Goal: Check status: Check status

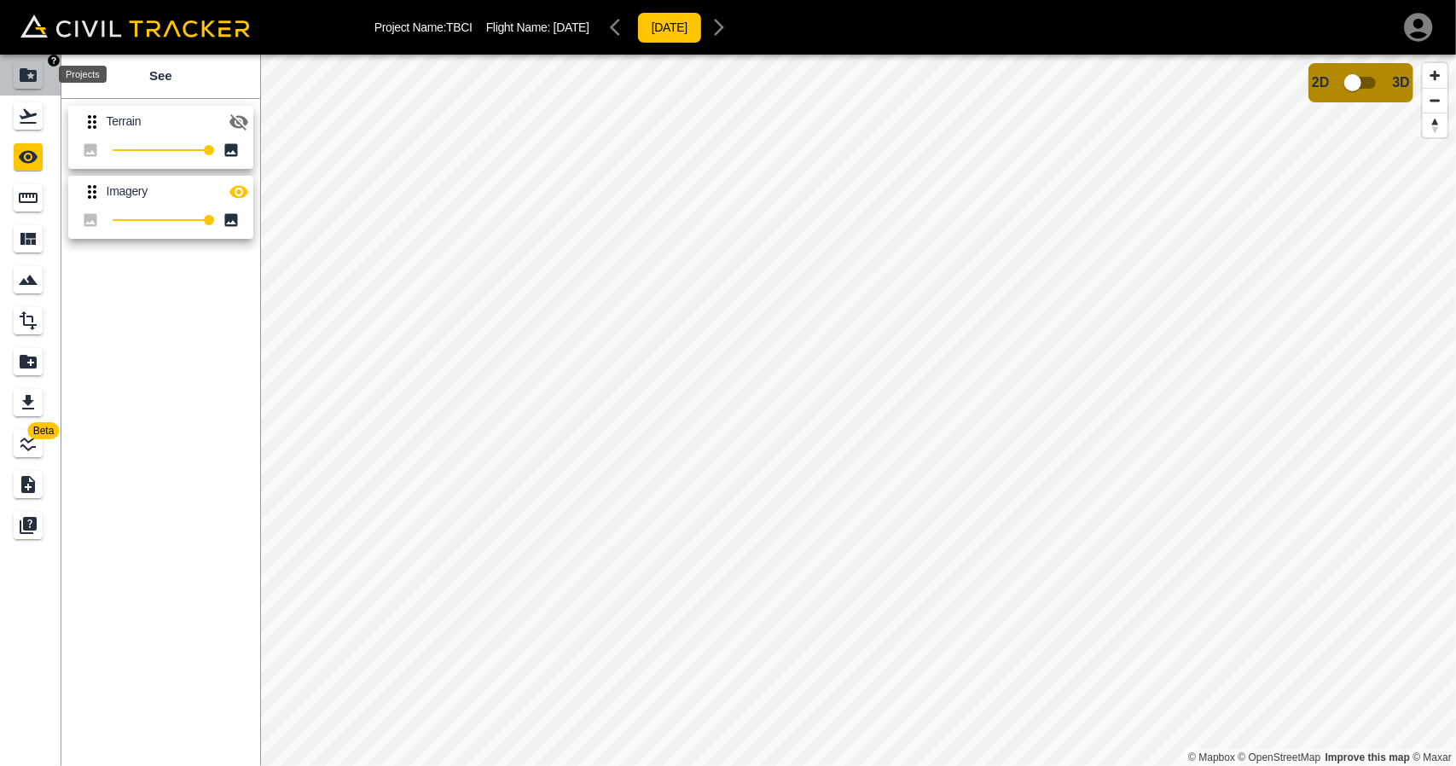
click at [29, 78] on icon "Projects" at bounding box center [28, 75] width 17 height 14
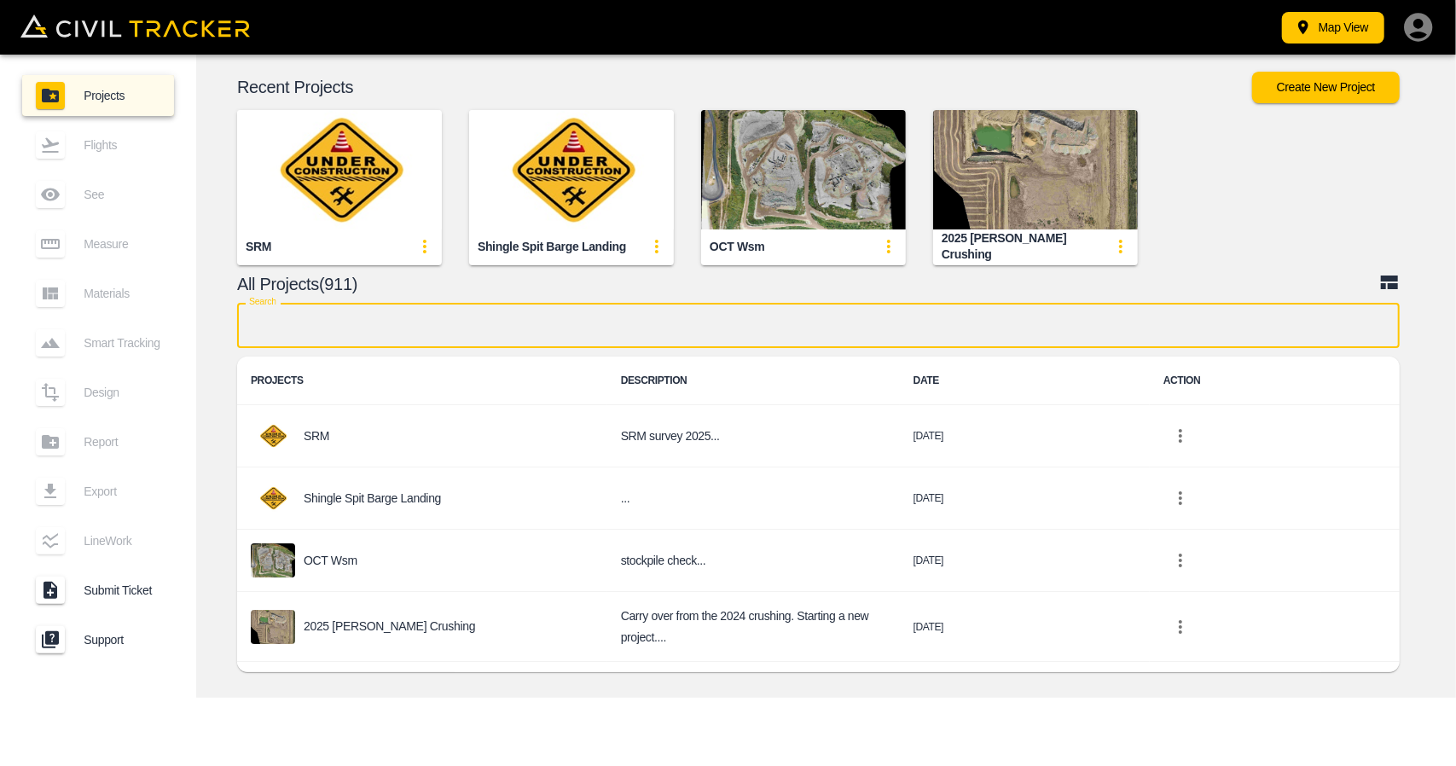
click at [646, 333] on input "text" at bounding box center [818, 325] width 1162 height 45
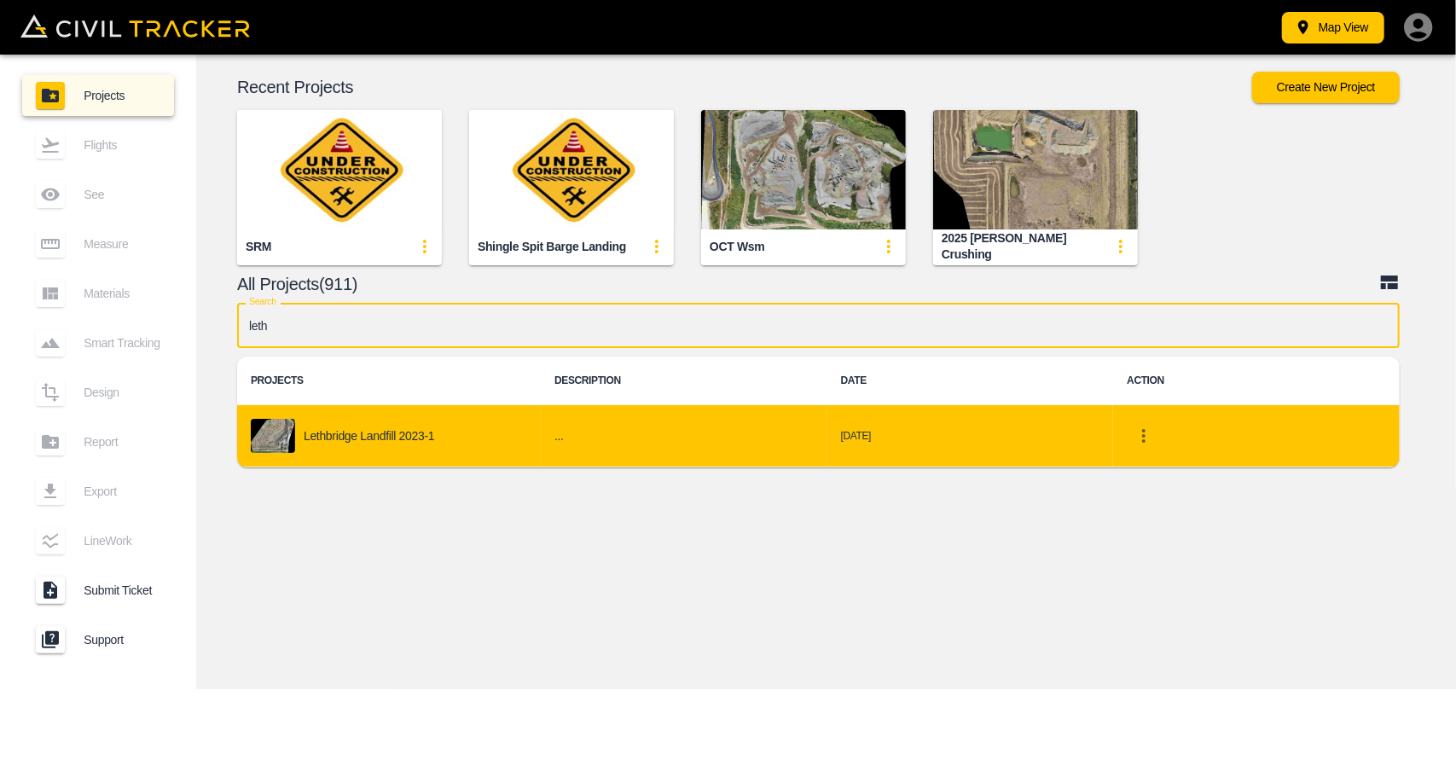
type input "leth"
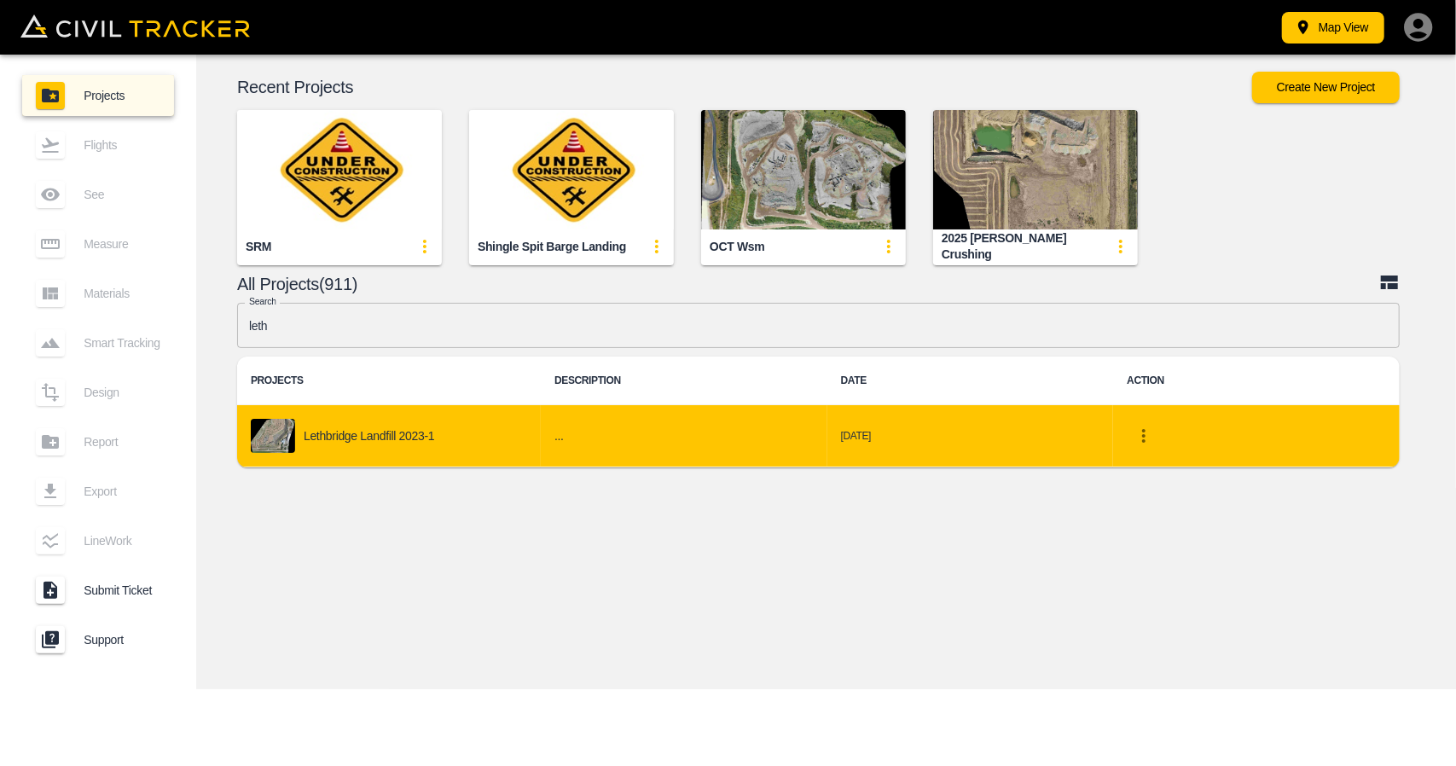
click at [420, 464] on td "Lethbridge Landfill 2023-1" at bounding box center [389, 436] width 304 height 62
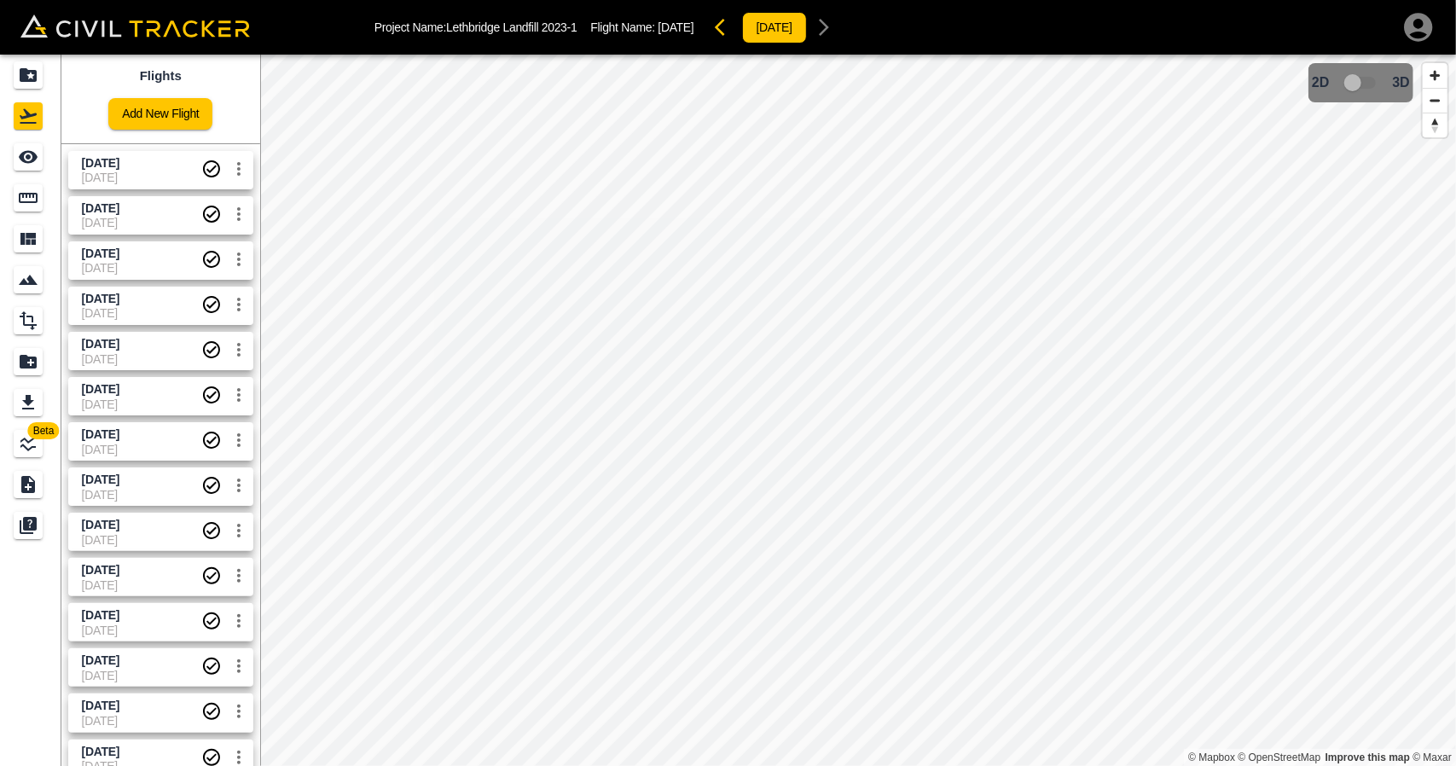
click at [101, 171] on span "[DATE]" at bounding box center [141, 178] width 119 height 14
click at [40, 156] on div "See" at bounding box center [28, 156] width 29 height 27
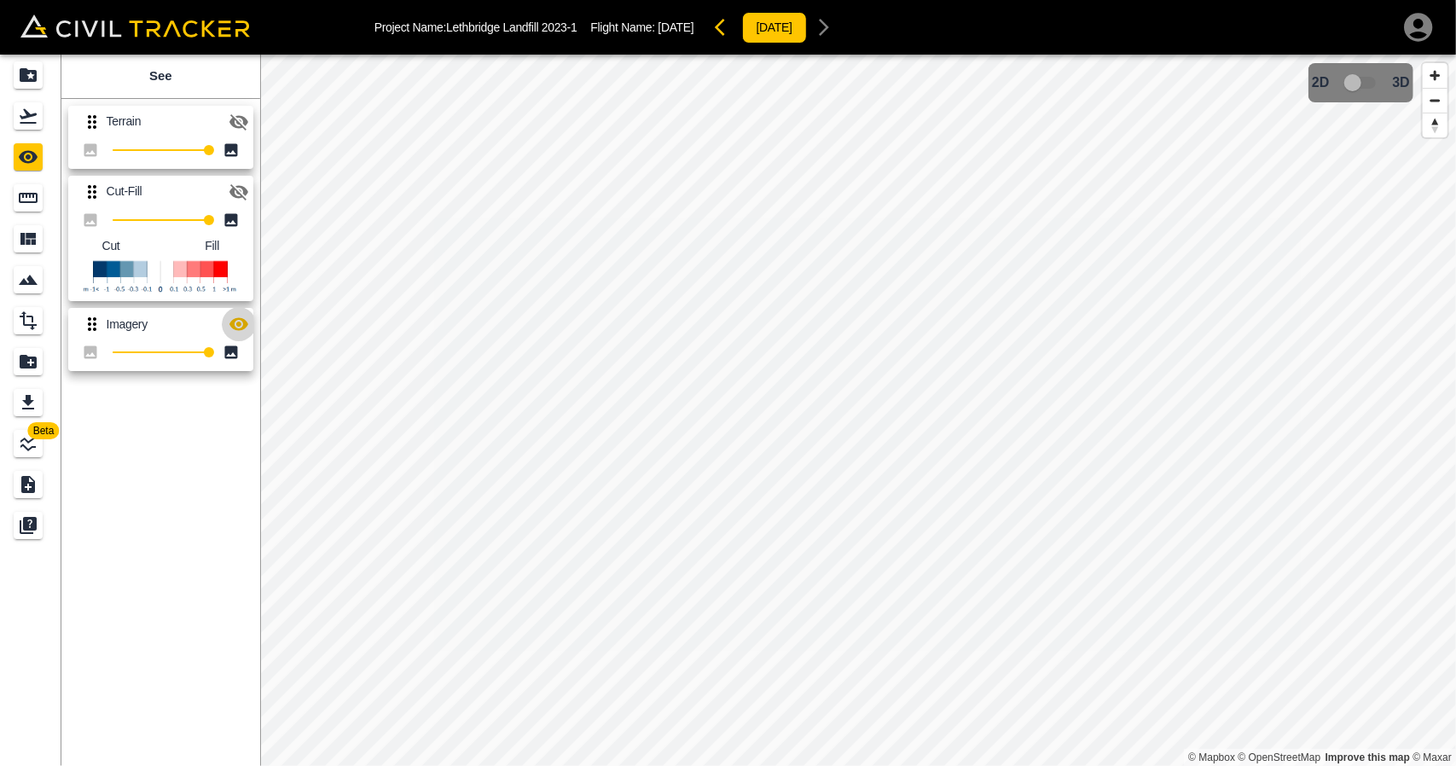
click at [240, 325] on icon "button" at bounding box center [238, 324] width 19 height 13
click at [235, 187] on icon "button" at bounding box center [239, 192] width 20 height 20
